Goal: Information Seeking & Learning: Learn about a topic

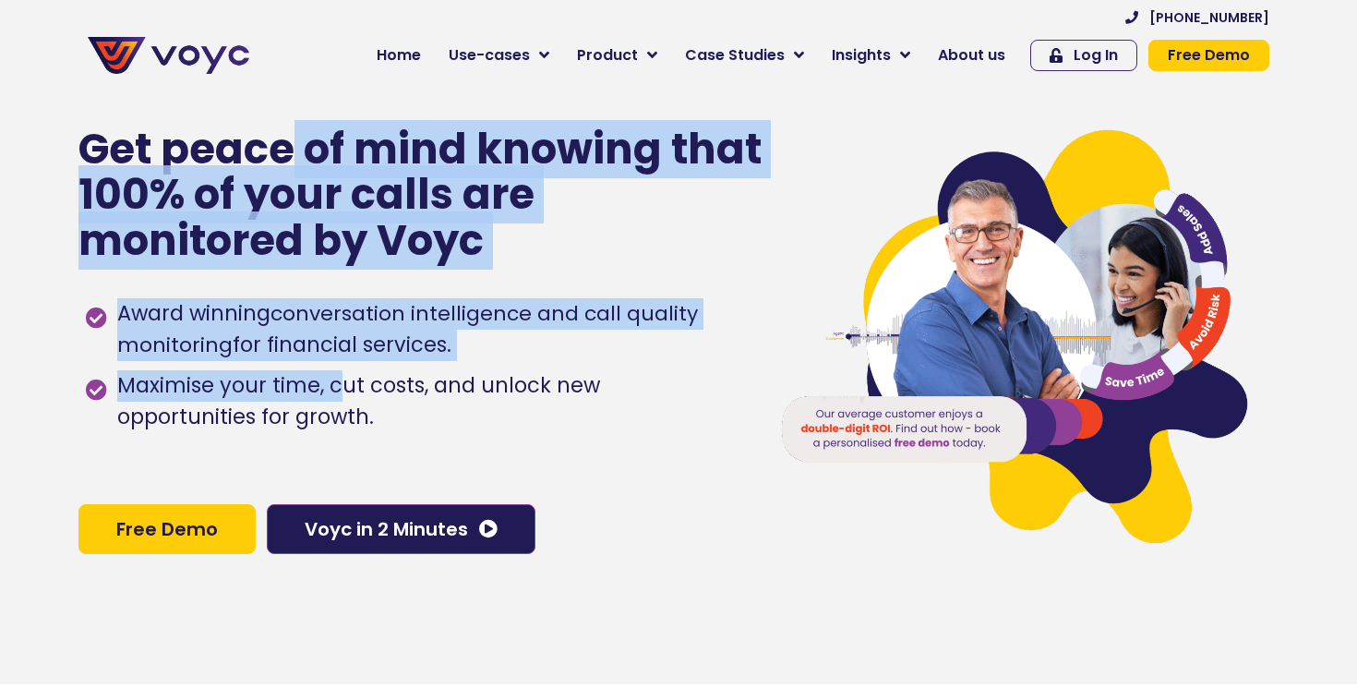
drag, startPoint x: 0, startPoint y: 0, endPoint x: 349, endPoint y: 402, distance: 532.6
click at [349, 402] on div "Get peace of mind knowing that 100% of your calls are monitored by Voyc Award w…" at bounding box center [414, 340] width 672 height 688
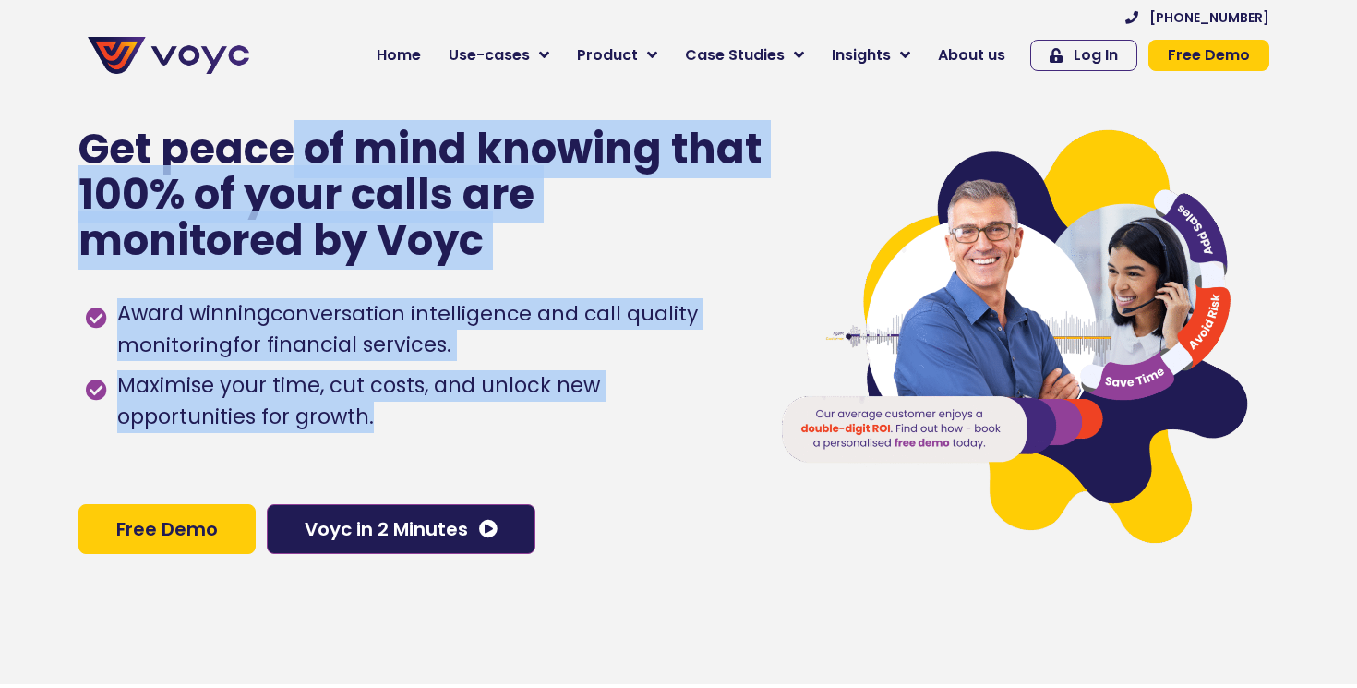
click at [349, 402] on span "Maximise your time, cut costs, and unlock new opportunities for growth." at bounding box center [428, 401] width 630 height 63
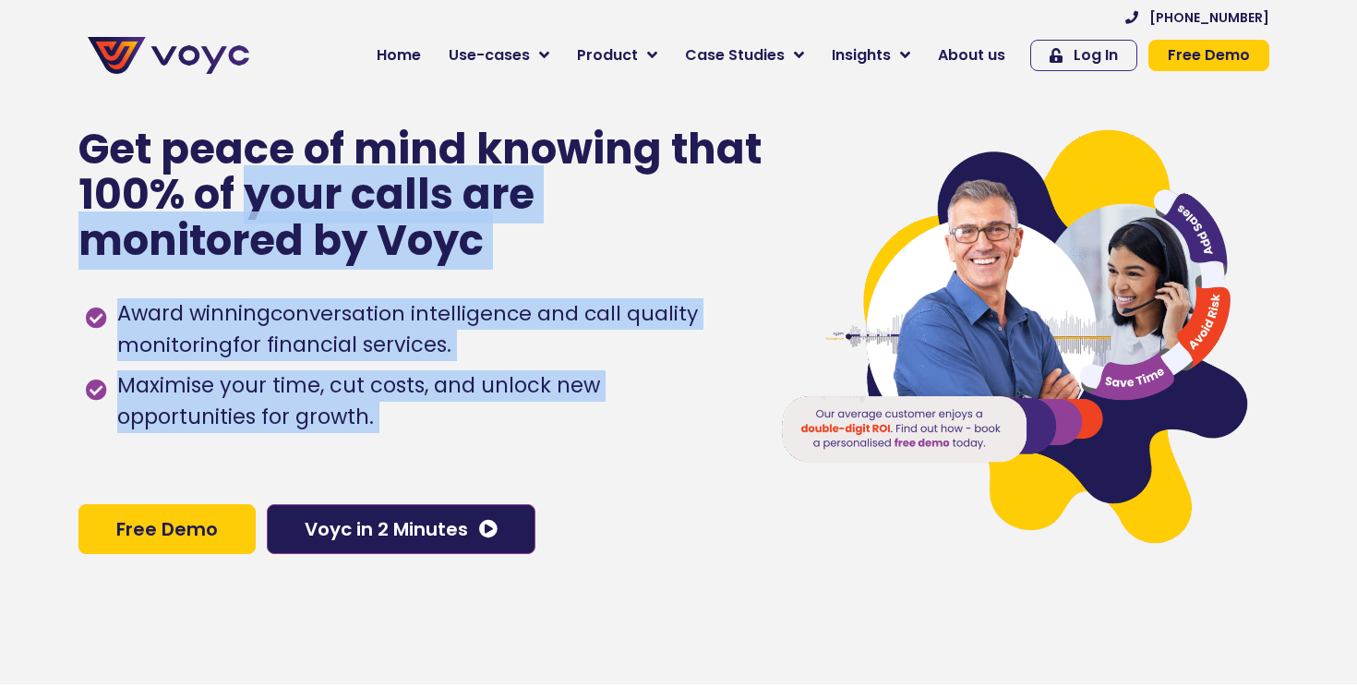
drag, startPoint x: 349, startPoint y: 402, endPoint x: 307, endPoint y: 212, distance: 194.6
click at [307, 212] on div "Get peace of mind knowing that 100% of your calls are monitored by Voyc Award w…" at bounding box center [414, 340] width 672 height 688
click at [307, 212] on p "Get peace of mind knowing that 100% of your calls are monitored by Voyc" at bounding box center [421, 195] width 686 height 138
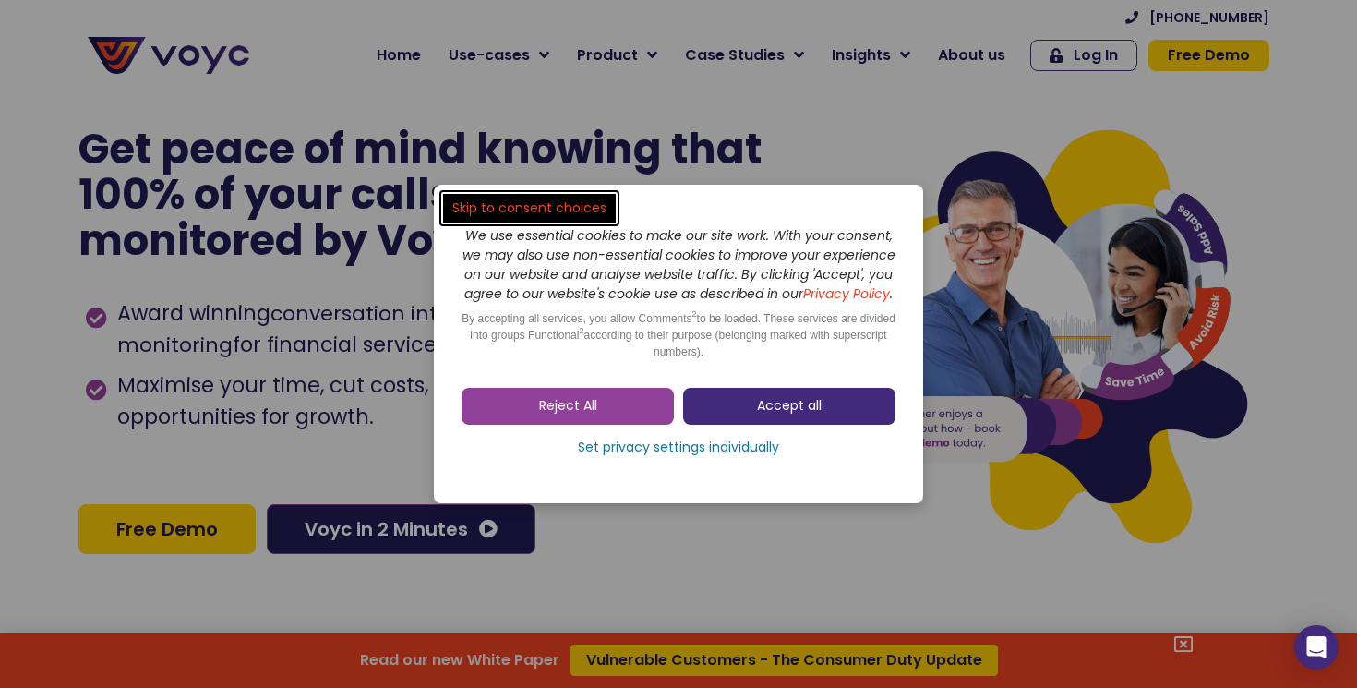
click at [759, 412] on span "Accept all" at bounding box center [789, 406] width 65 height 18
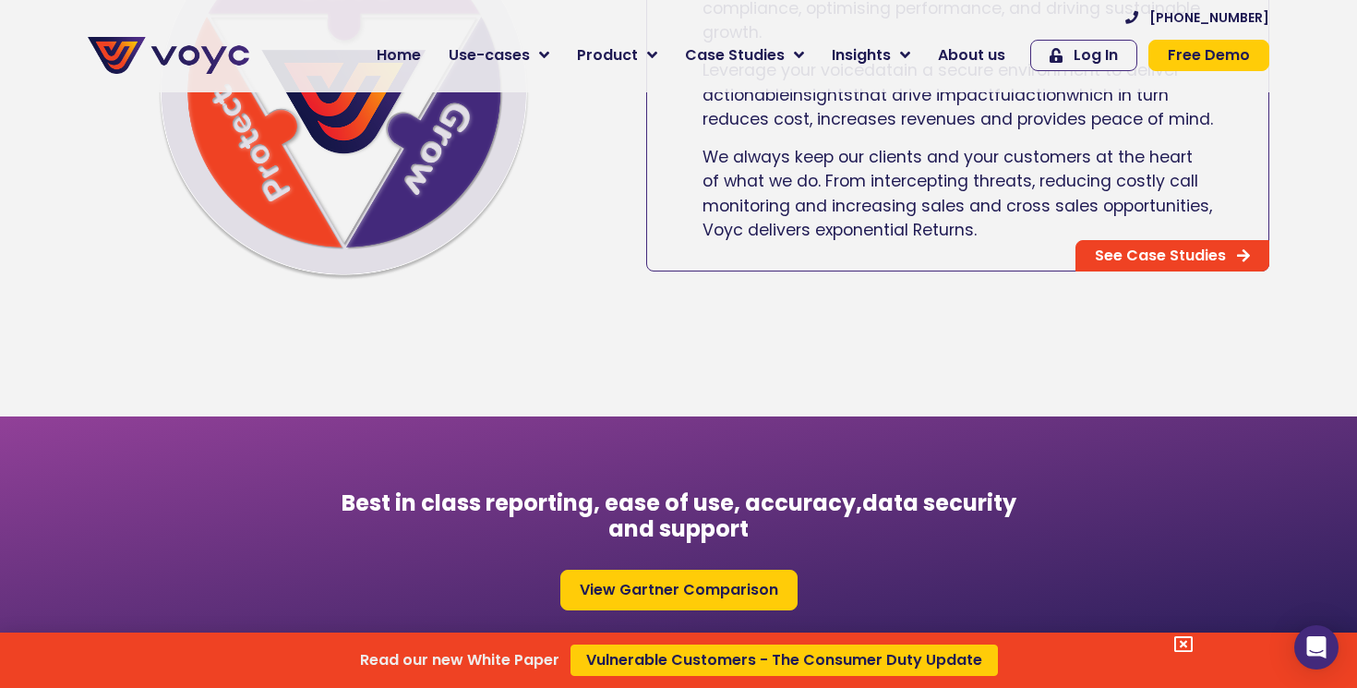
scroll to position [1407, 0]
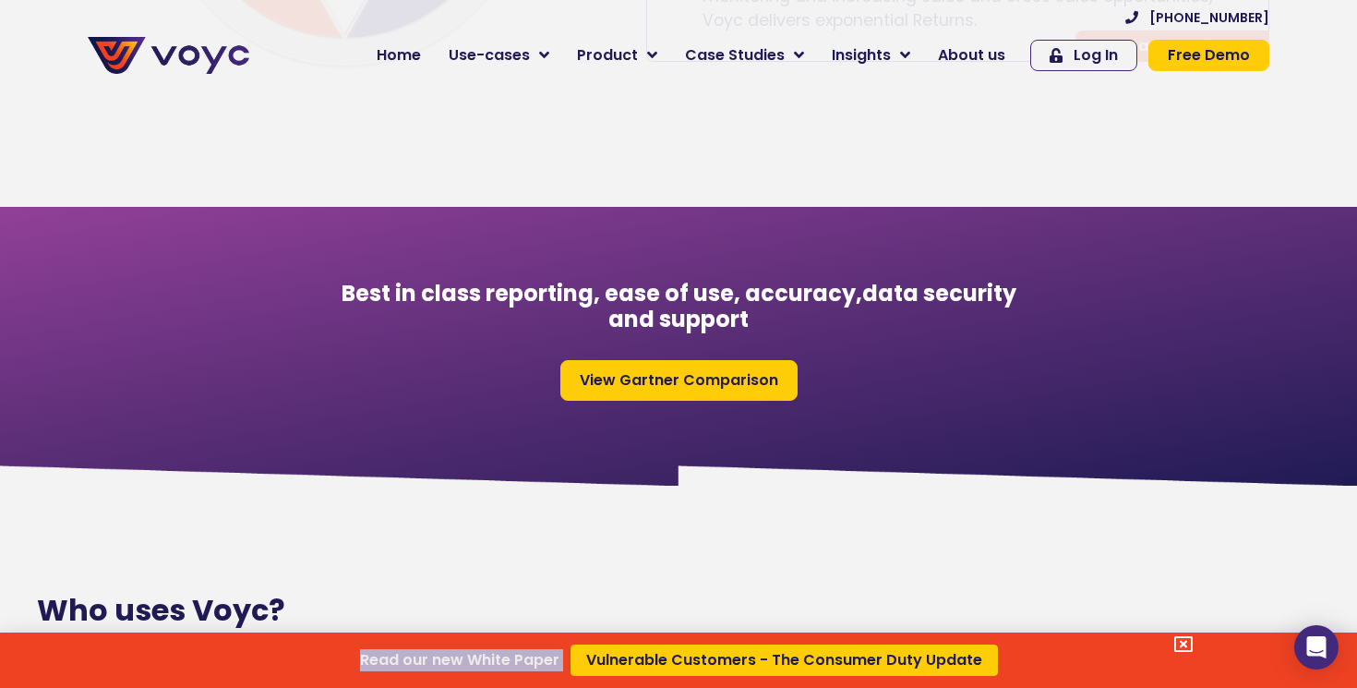
drag, startPoint x: 423, startPoint y: 306, endPoint x: 691, endPoint y: 318, distance: 268.8
click at [691, 318] on div "Read our new White Paper Vulnerable Customers - The Consumer Duty Update" at bounding box center [678, 344] width 1357 height 688
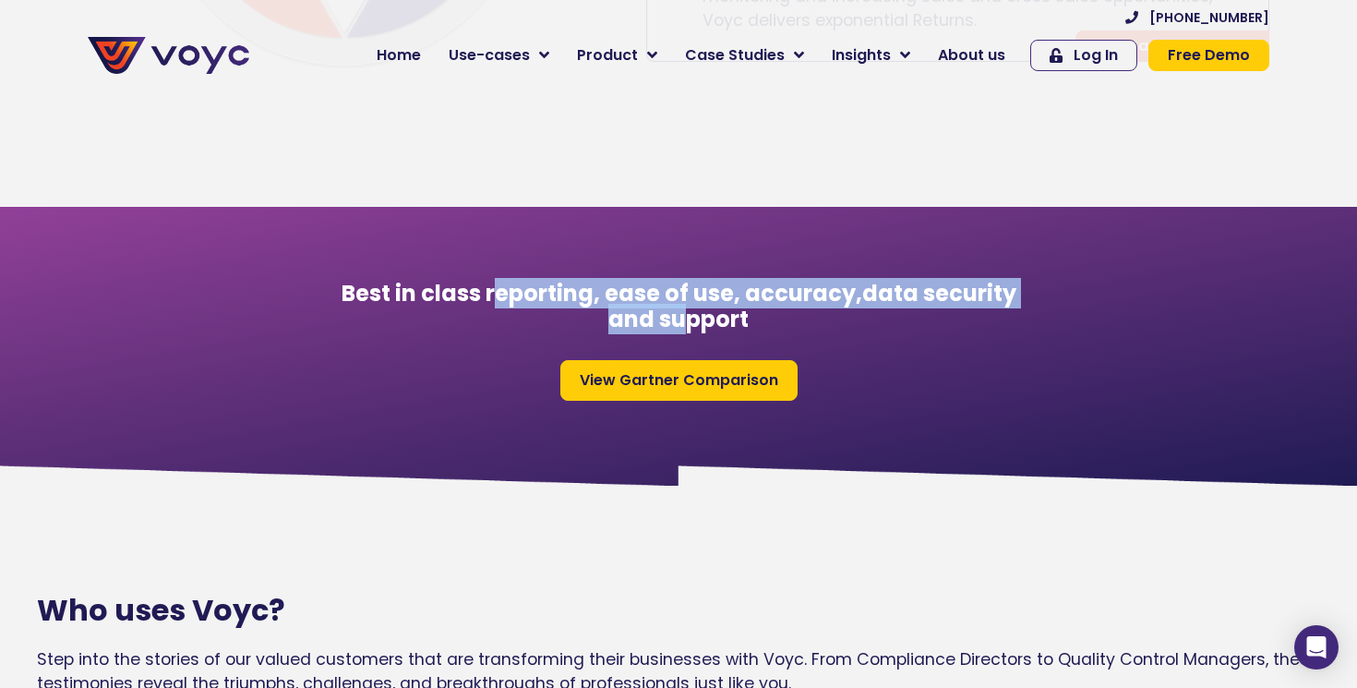
drag, startPoint x: 691, startPoint y: 318, endPoint x: 497, endPoint y: 293, distance: 196.3
click at [497, 293] on h3 "Best in class reporting, ease of use, accuracy, data security and support" at bounding box center [678, 308] width 784 height 54
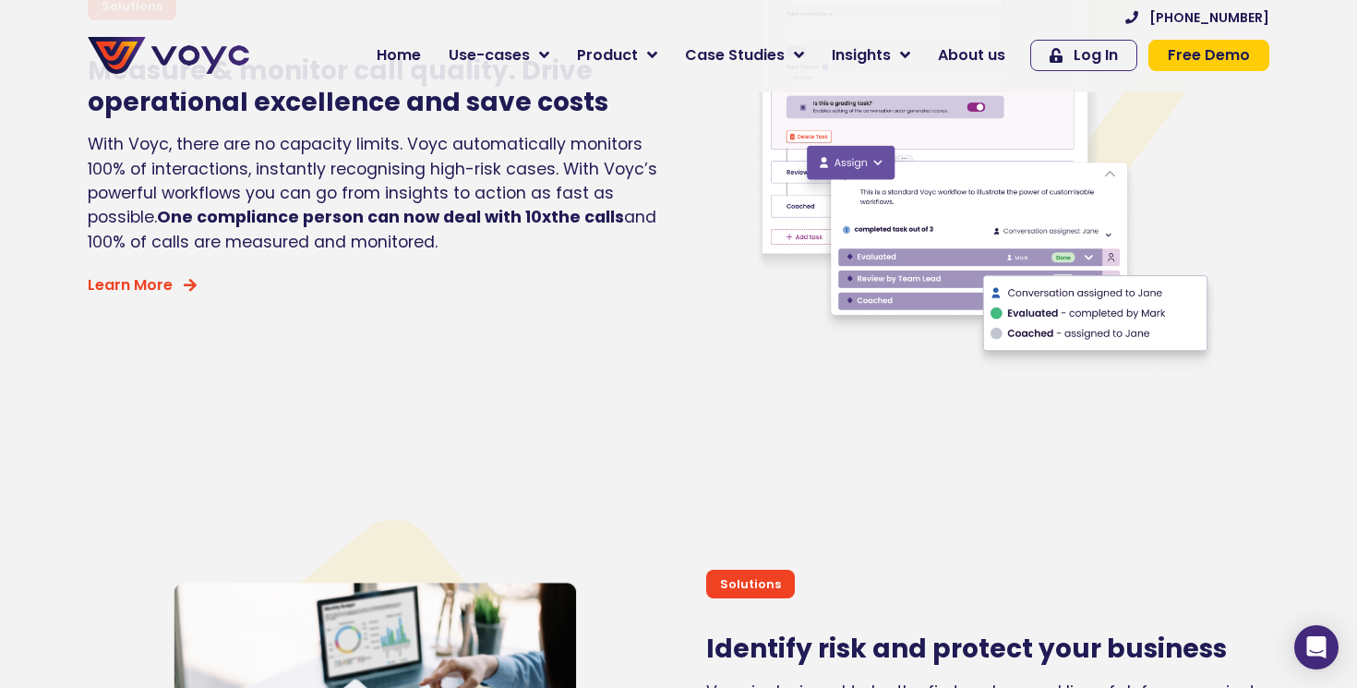
scroll to position [3665, 0]
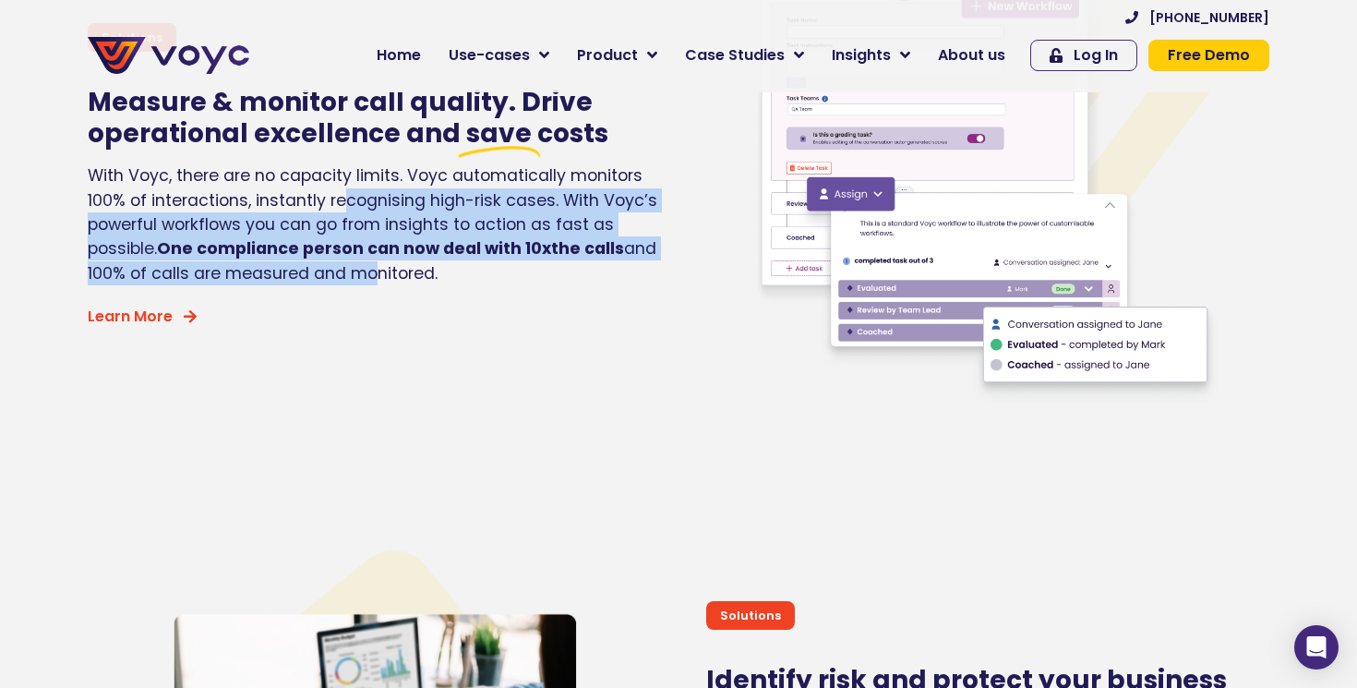
drag, startPoint x: 348, startPoint y: 197, endPoint x: 367, endPoint y: 270, distance: 76.3
click at [367, 269] on p "With Voyc, there are no capacity limits. Voyc automatically monitors 100% of in…" at bounding box center [378, 224] width 581 height 122
click at [367, 270] on span "and 100% of calls are measured and monitored." at bounding box center [372, 260] width 569 height 46
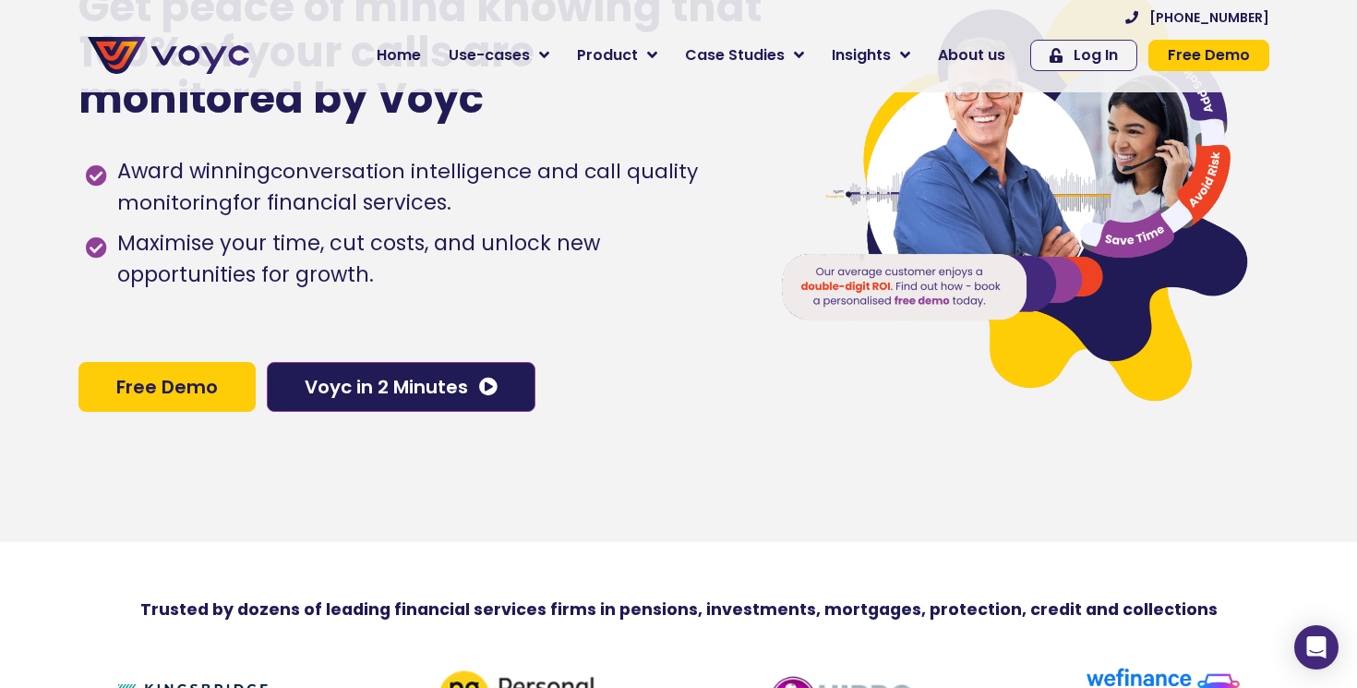
scroll to position [0, 0]
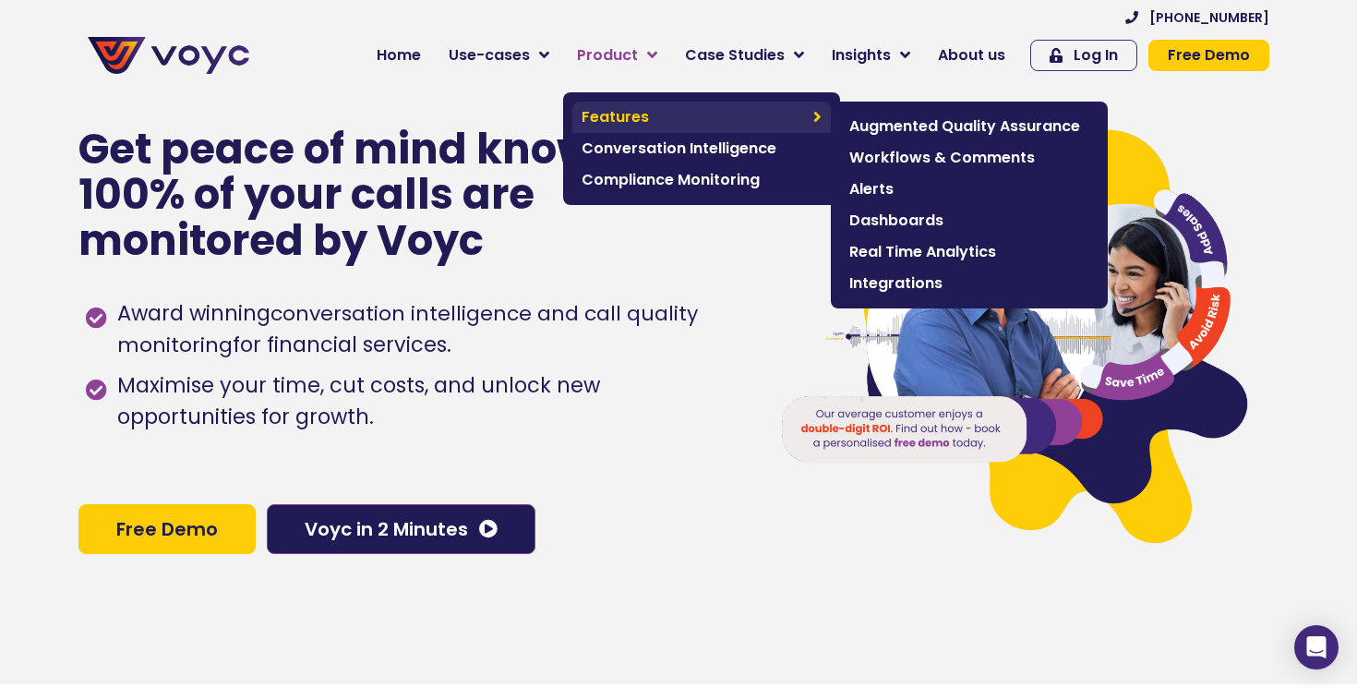
click at [635, 118] on span "Features" at bounding box center [692, 117] width 222 height 22
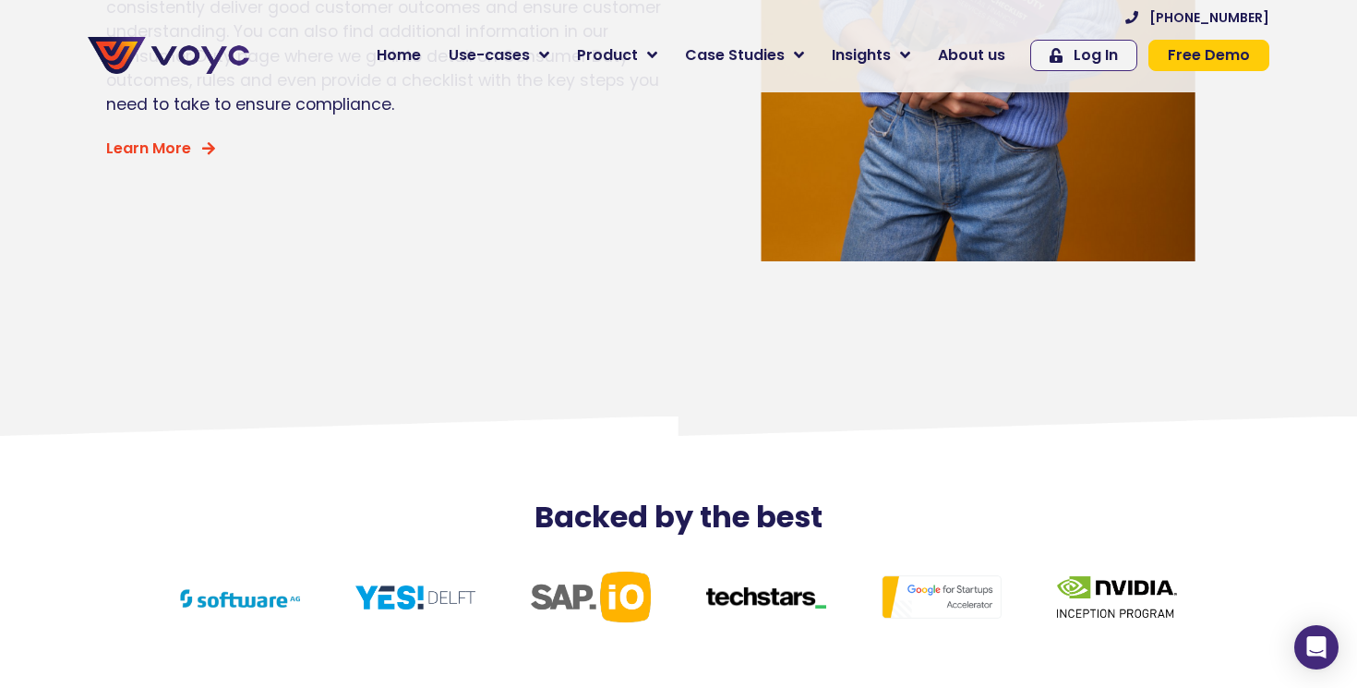
scroll to position [7786, 0]
